Goal: Information Seeking & Learning: Learn about a topic

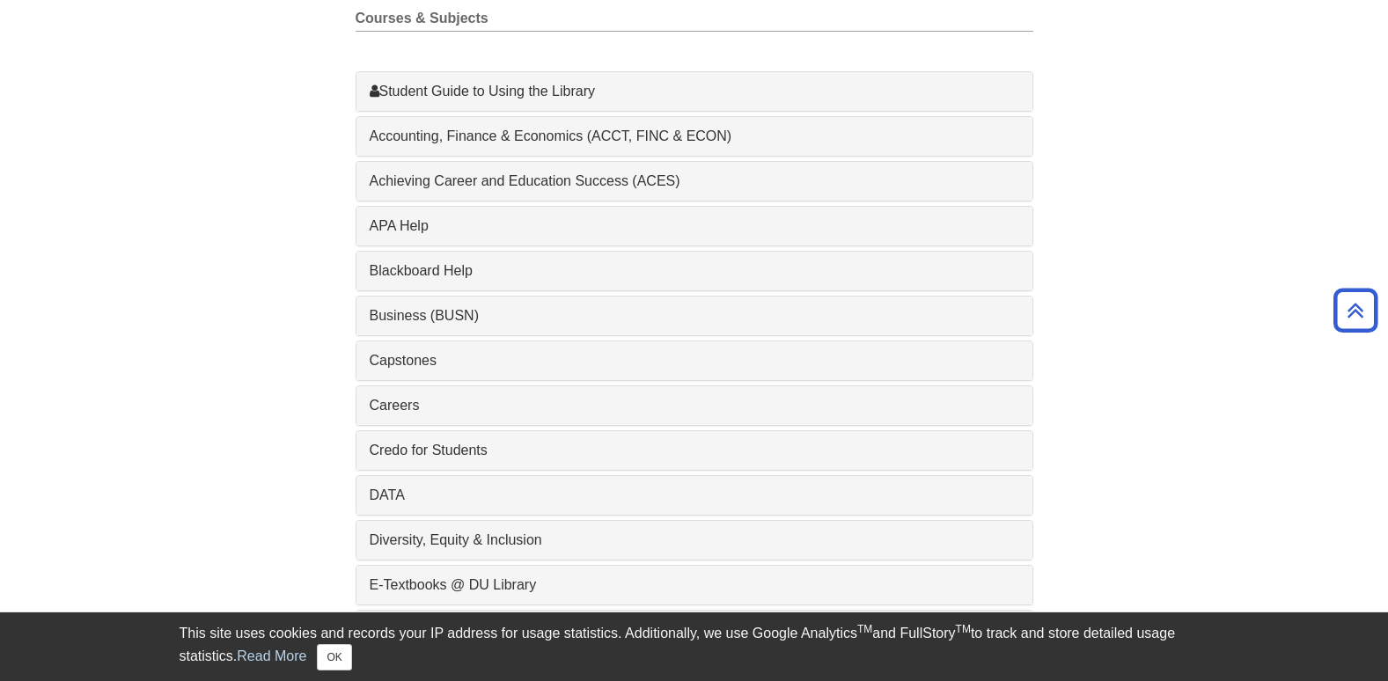
scroll to position [528, 0]
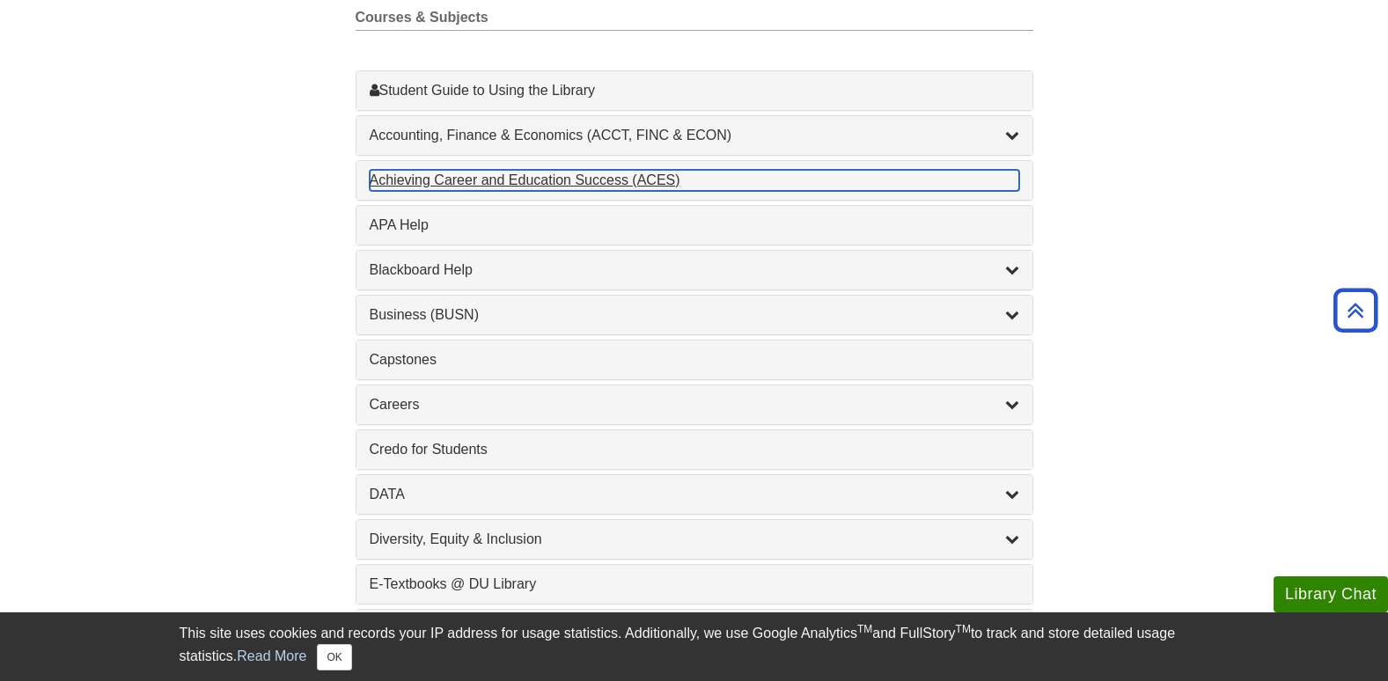
click at [457, 188] on div "Achieving Career and Education Success (ACES) , 1 guides" at bounding box center [695, 180] width 650 height 21
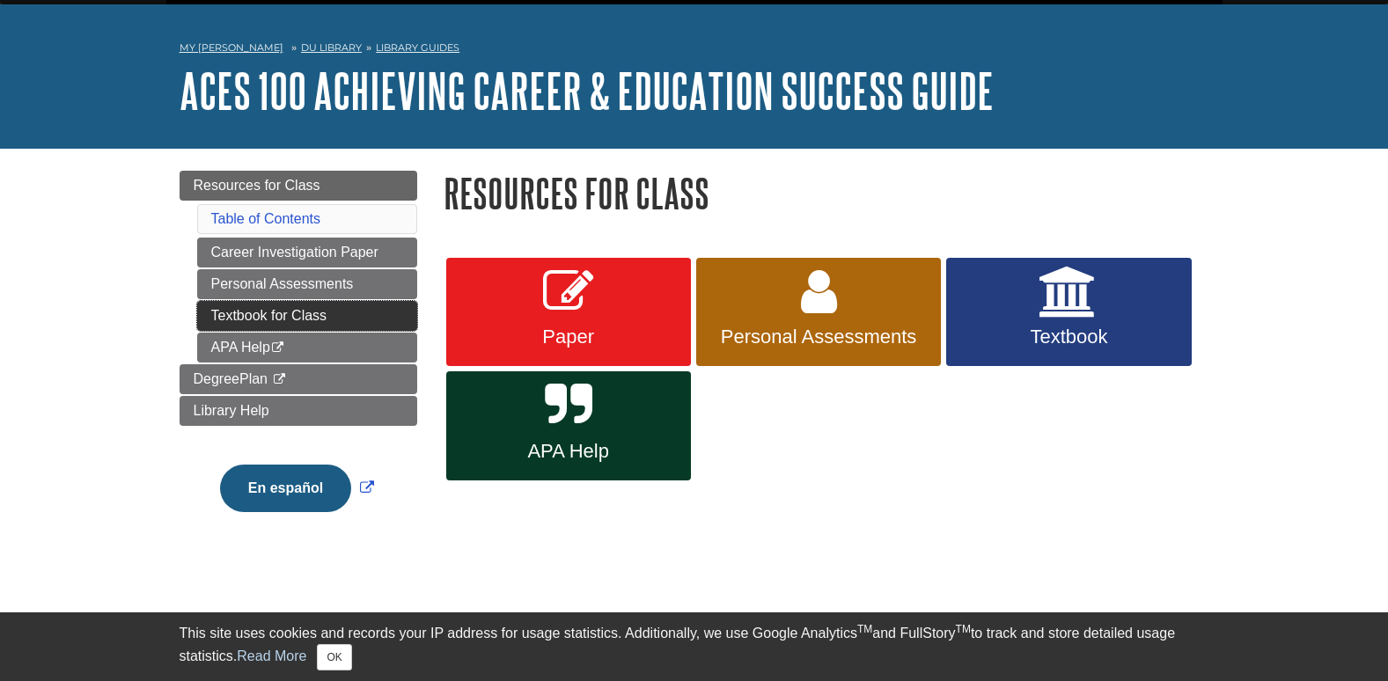
scroll to position [88, 0]
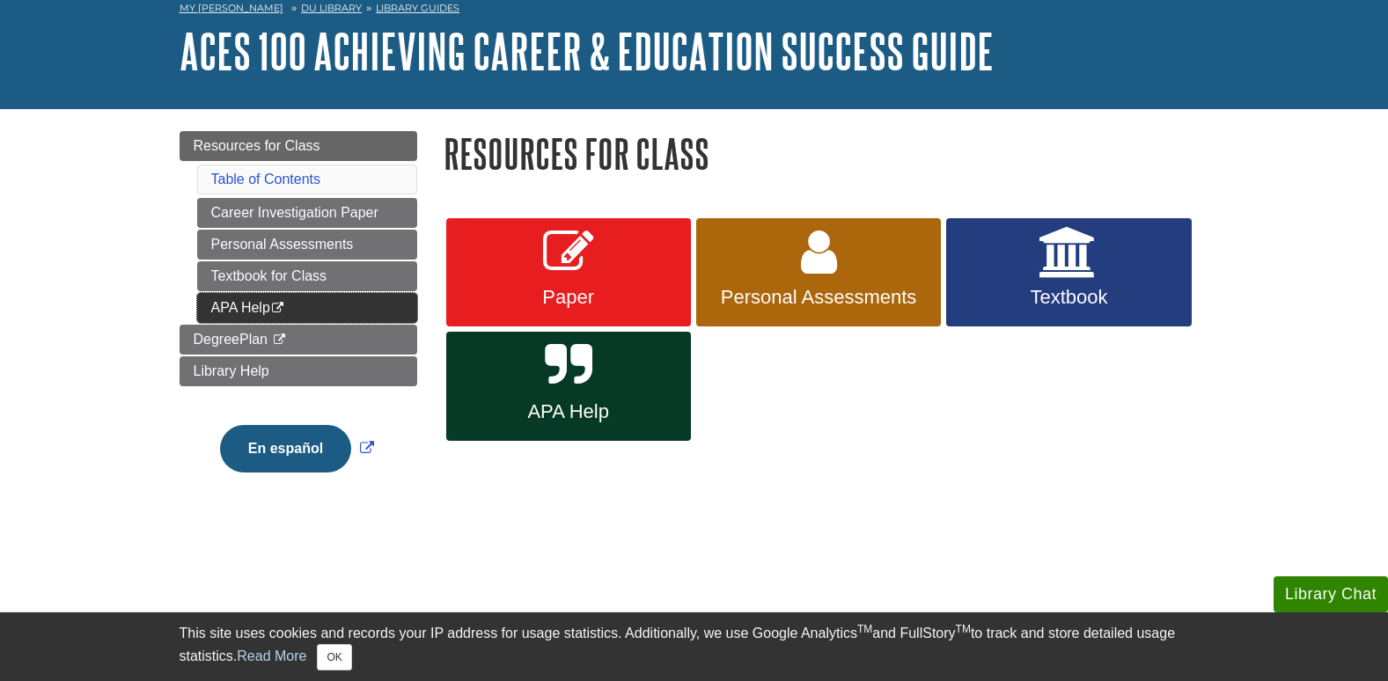
click at [360, 305] on link "APA Help This link opens in a new window" at bounding box center [307, 308] width 220 height 30
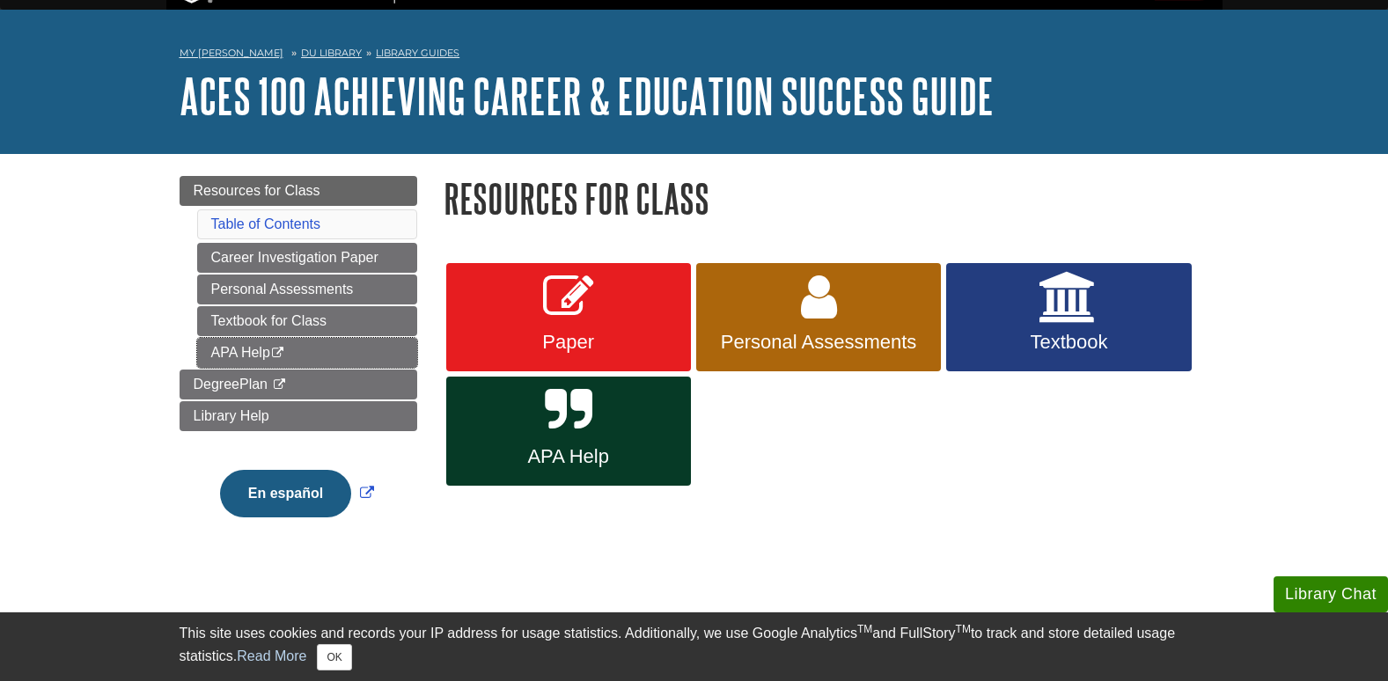
scroll to position [0, 0]
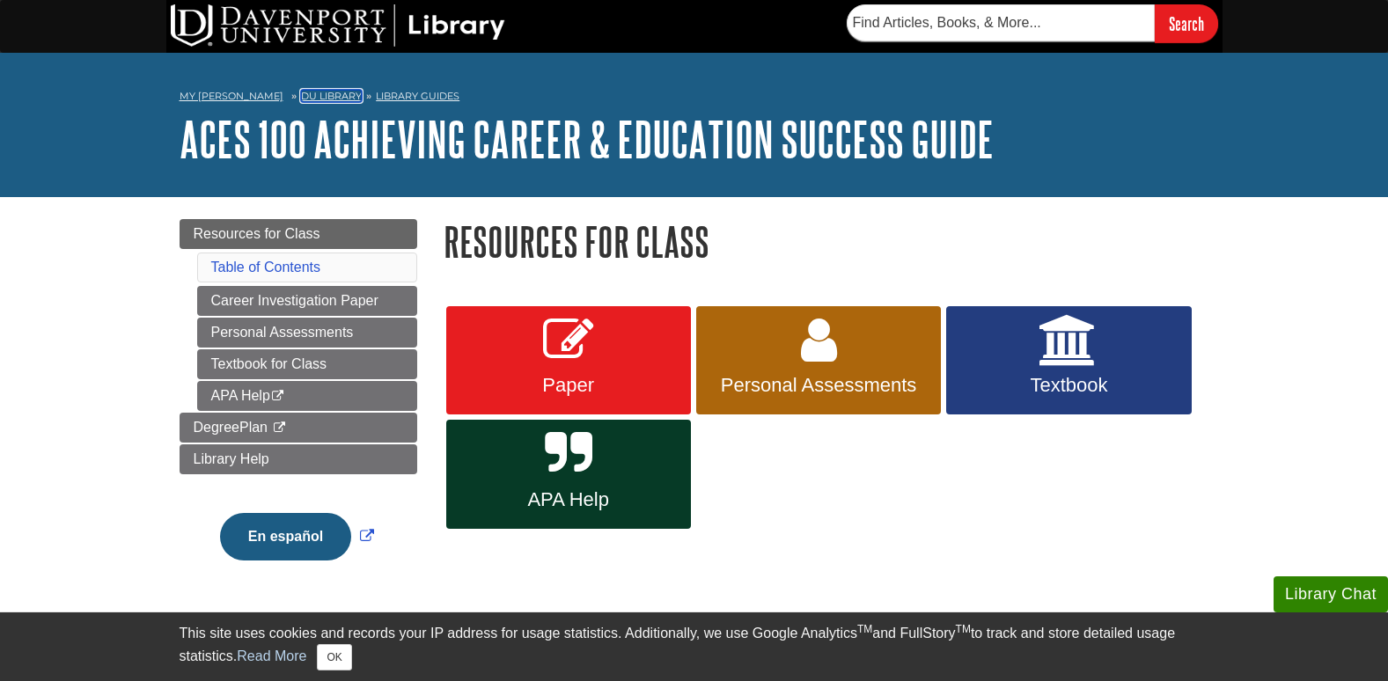
click at [301, 96] on link "DU Library" at bounding box center [331, 96] width 61 height 12
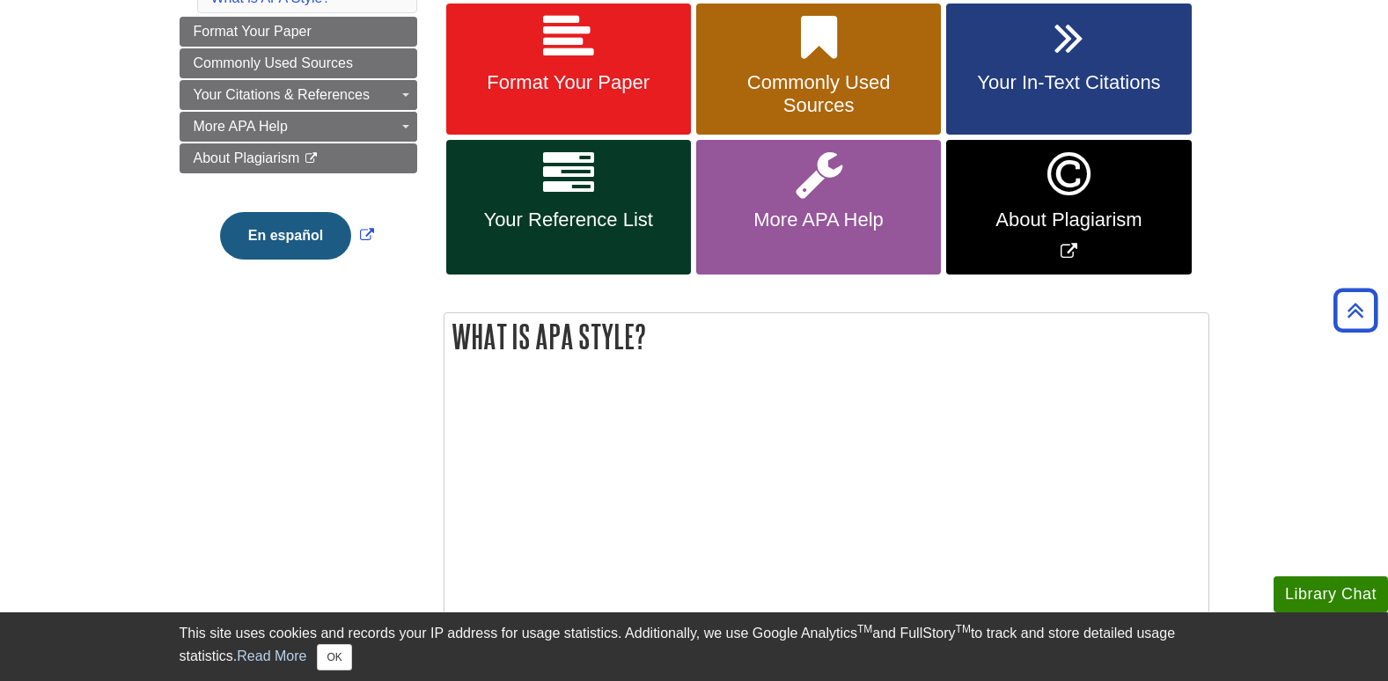
scroll to position [176, 0]
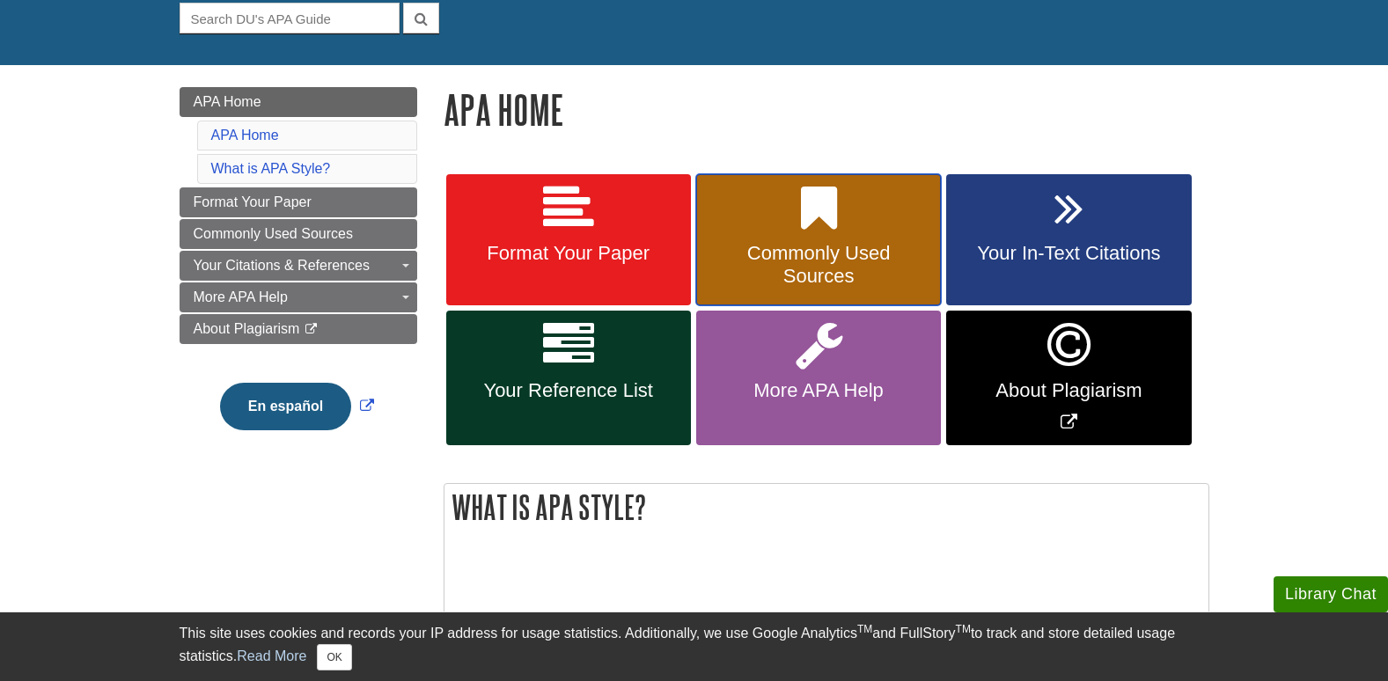
click at [765, 247] on span "Commonly Used Sources" at bounding box center [819, 265] width 218 height 46
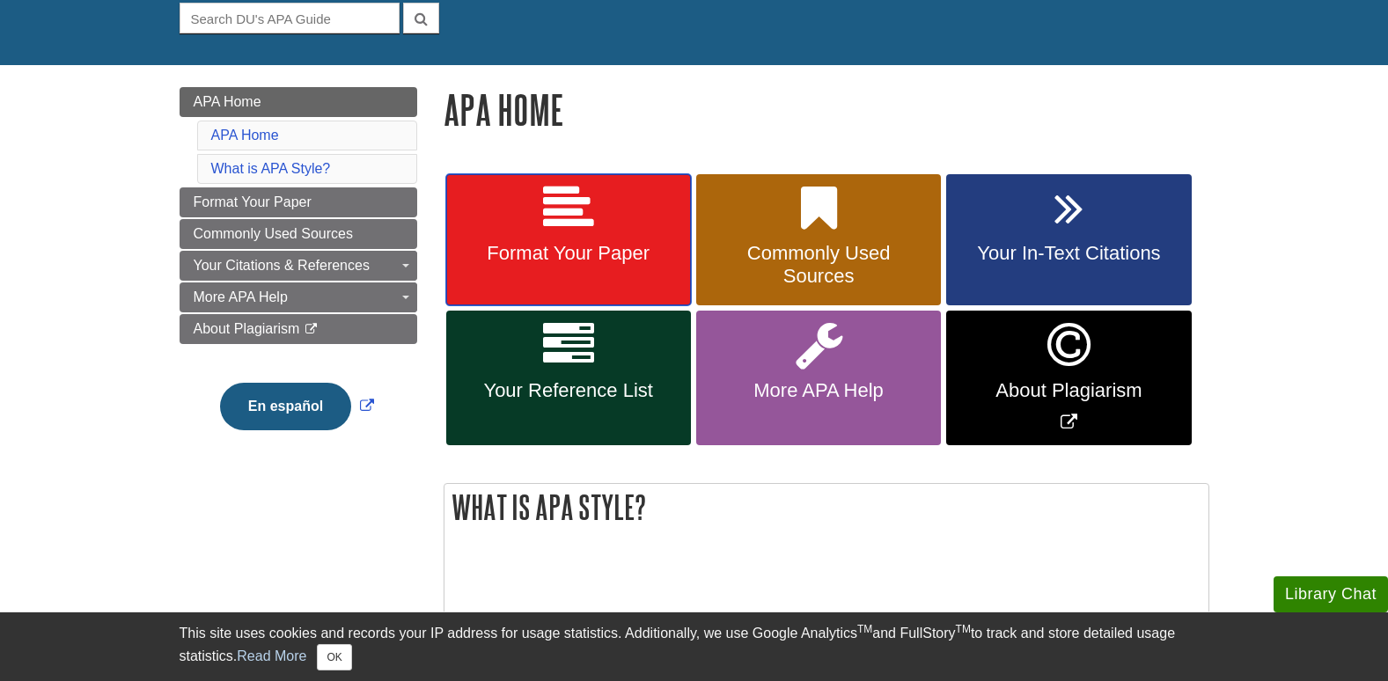
click at [640, 215] on link "Format Your Paper" at bounding box center [568, 240] width 245 height 132
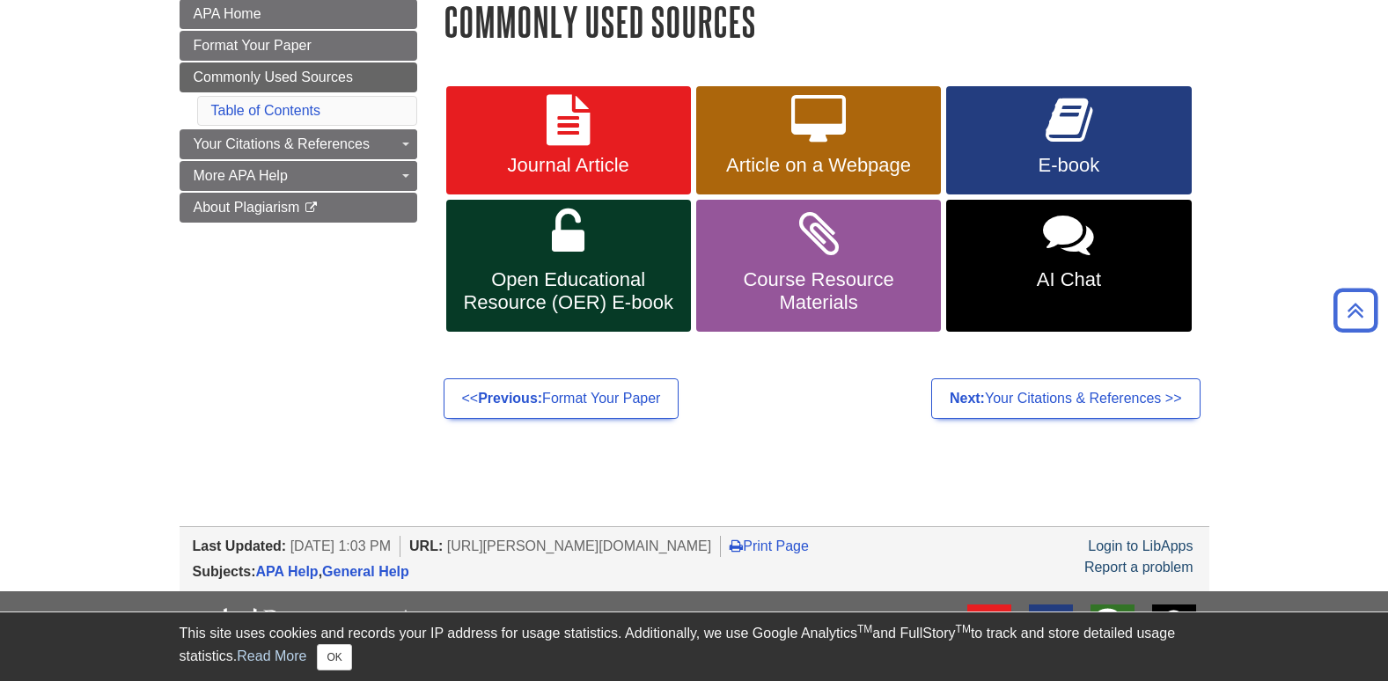
scroll to position [88, 0]
